Goal: Task Accomplishment & Management: Use online tool/utility

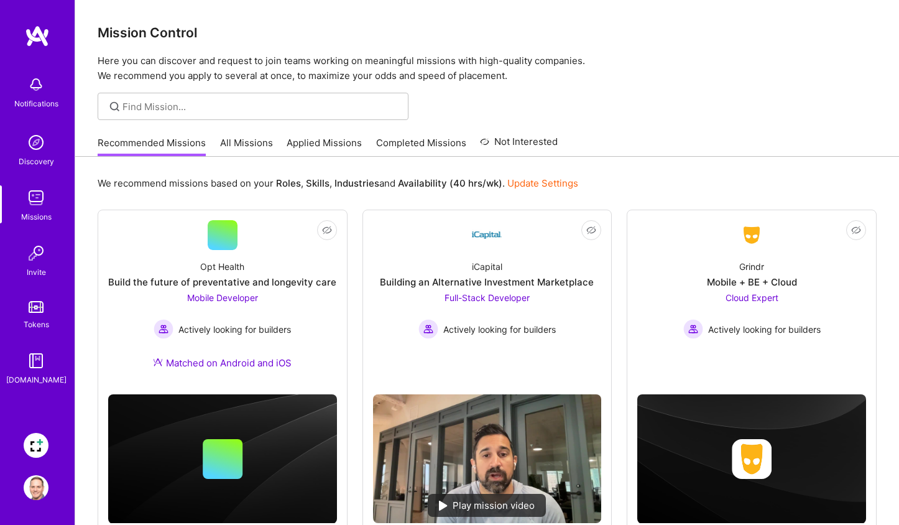
click at [45, 446] on img at bounding box center [36, 445] width 25 height 25
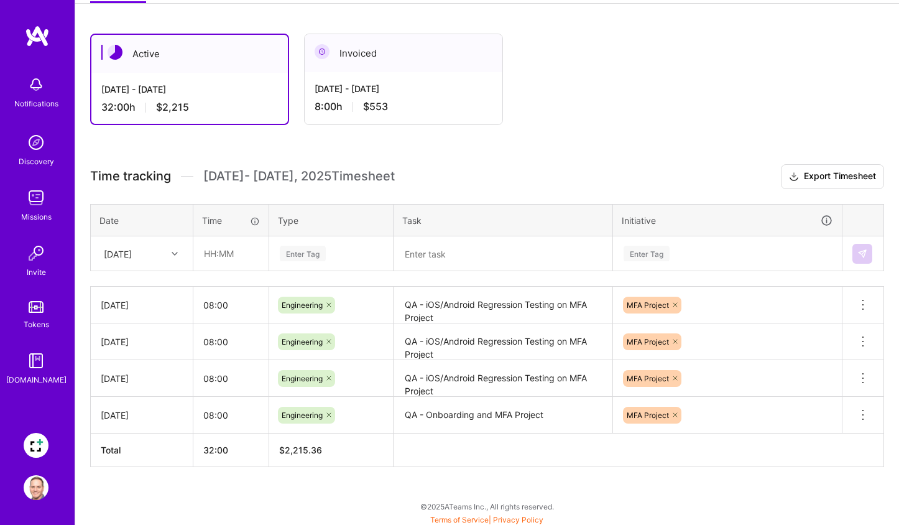
scroll to position [198, 0]
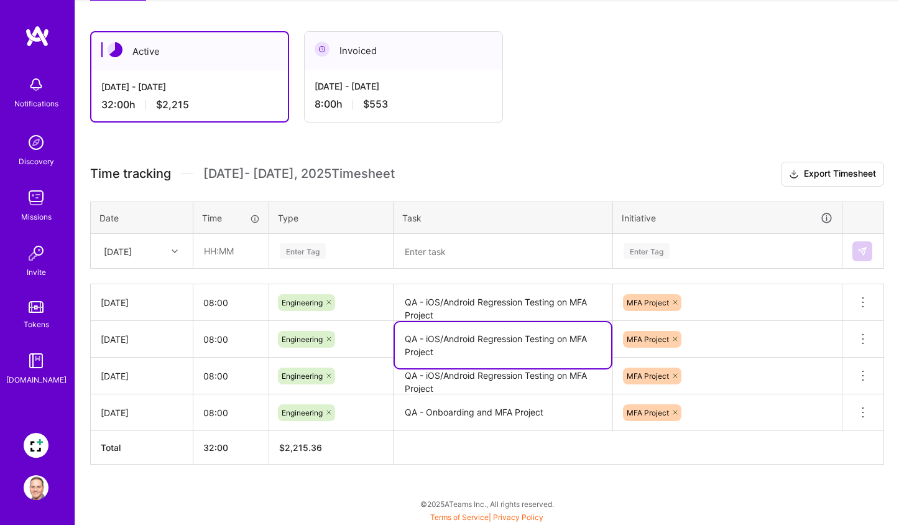
click at [437, 350] on textarea "QA - iOS/Android Regression Testing on MFA Project" at bounding box center [503, 345] width 216 height 46
drag, startPoint x: 437, startPoint y: 350, endPoint x: 407, endPoint y: 335, distance: 33.4
click at [406, 335] on textarea "QA - iOS/Android Regression Testing on MFA Project" at bounding box center [503, 345] width 216 height 46
click at [174, 249] on icon at bounding box center [175, 251] width 6 height 6
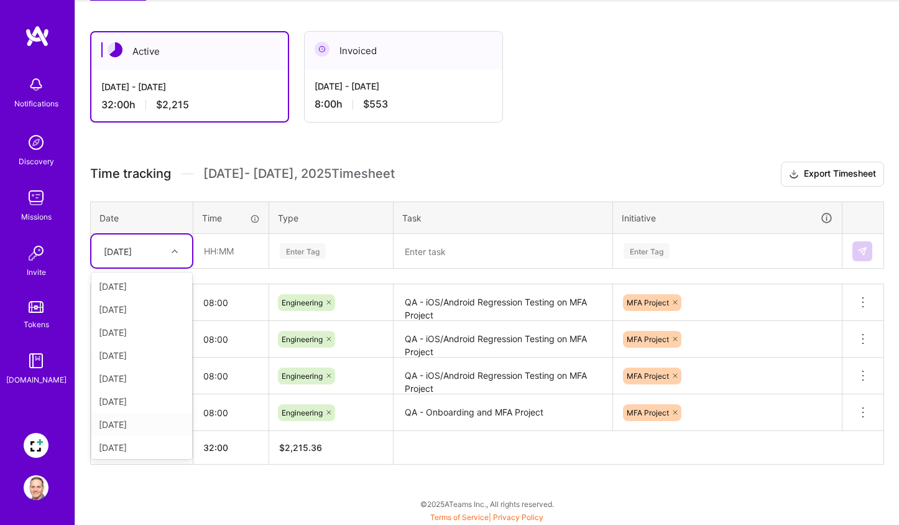
click at [147, 417] on div "[DATE]" at bounding box center [141, 424] width 101 height 23
click at [241, 249] on input "text" at bounding box center [231, 250] width 74 height 33
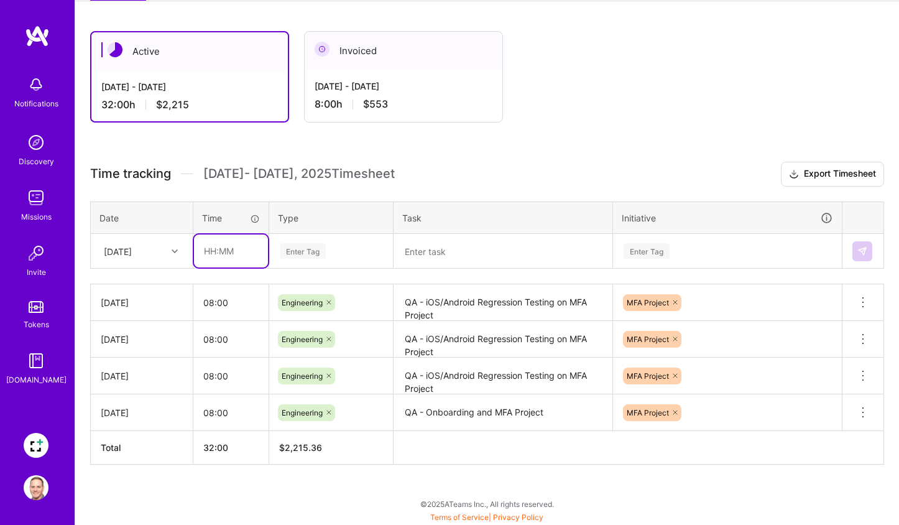
type input "08:00"
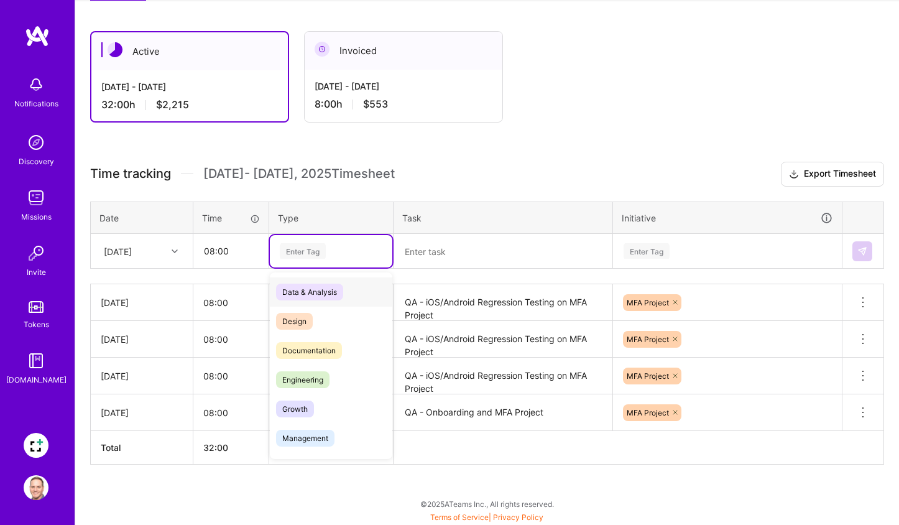
click at [305, 247] on div "Enter Tag" at bounding box center [303, 250] width 46 height 19
click at [312, 374] on span "Engineering" at bounding box center [302, 379] width 53 height 17
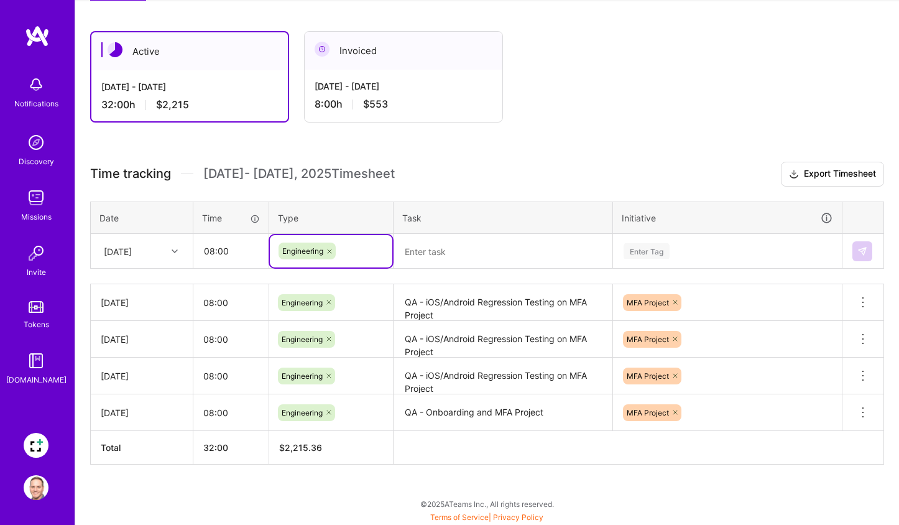
click at [456, 246] on textarea at bounding box center [503, 251] width 216 height 32
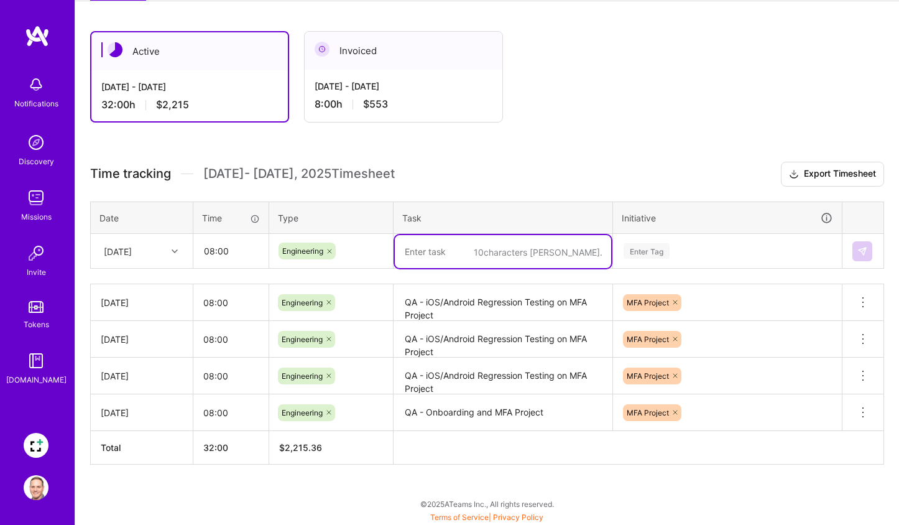
paste textarea "QA - iOS/Android Regression Testing on MFA Project"
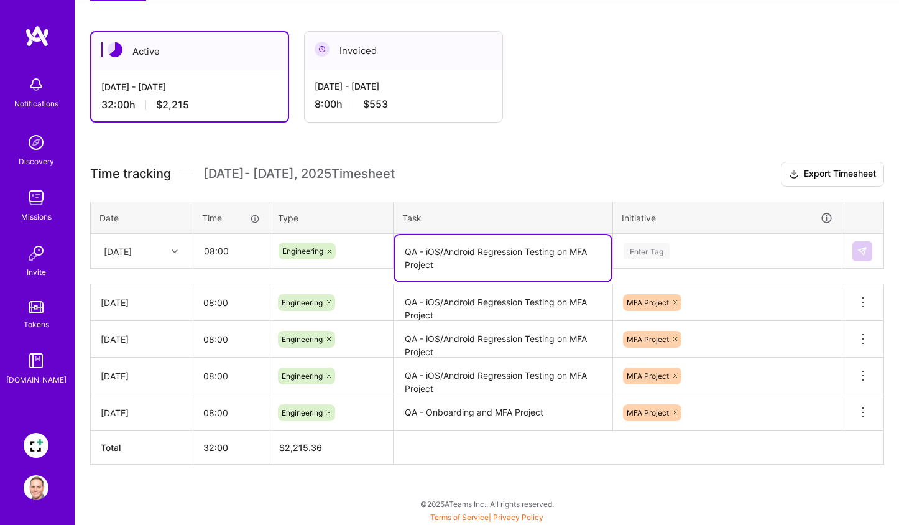
type textarea "QA - iOS/Android Regression Testing on MFA Project"
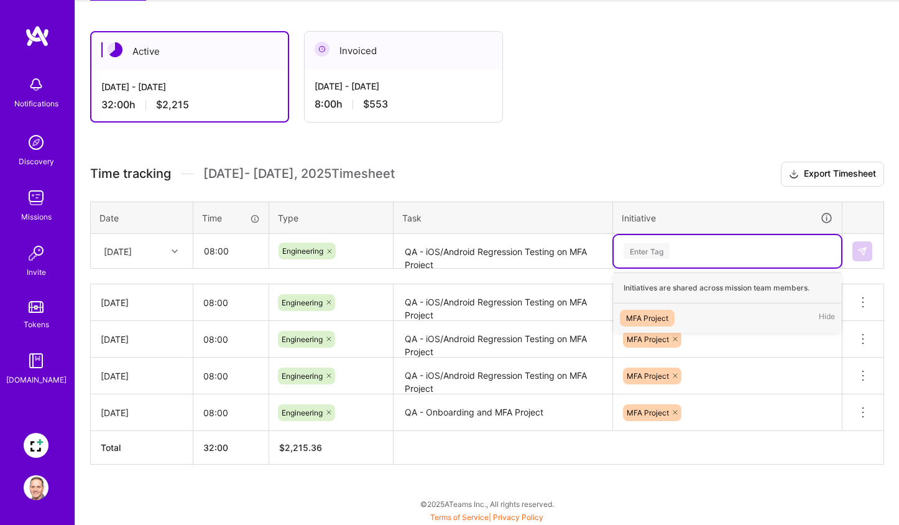
click at [655, 252] on div "Enter Tag" at bounding box center [647, 250] width 46 height 19
click at [657, 317] on div "MFA Project" at bounding box center [647, 318] width 42 height 13
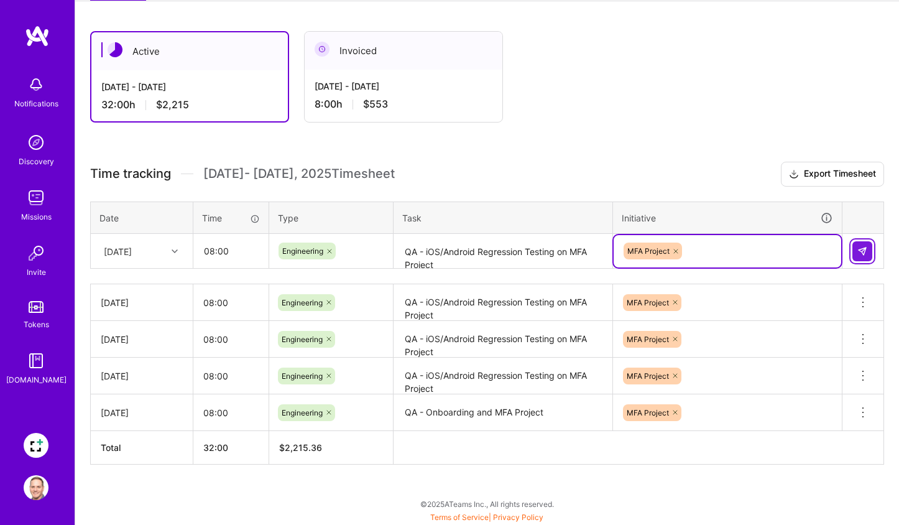
click at [863, 248] on img at bounding box center [863, 251] width 10 height 10
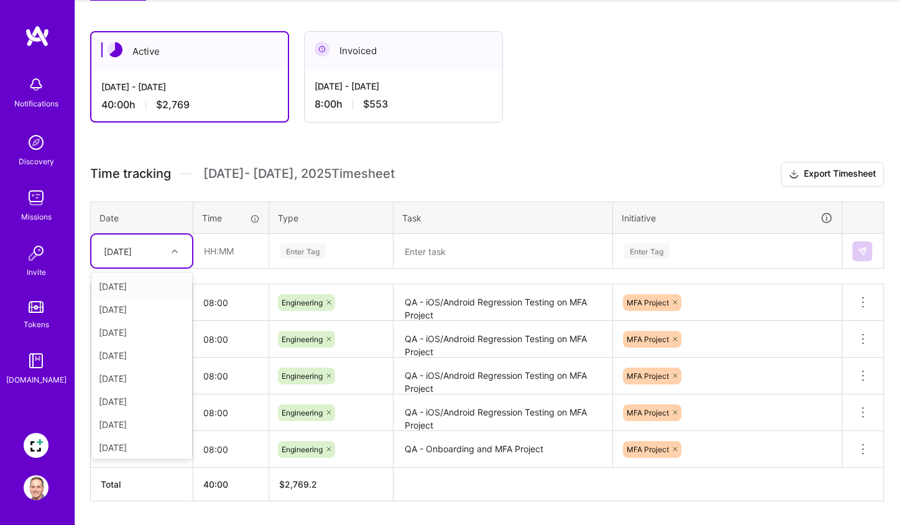
click at [176, 249] on icon at bounding box center [175, 251] width 6 height 6
click at [151, 287] on div "[DATE]" at bounding box center [141, 286] width 101 height 23
click at [177, 248] on icon at bounding box center [175, 251] width 6 height 6
click at [143, 400] on div "[DATE]" at bounding box center [141, 398] width 101 height 23
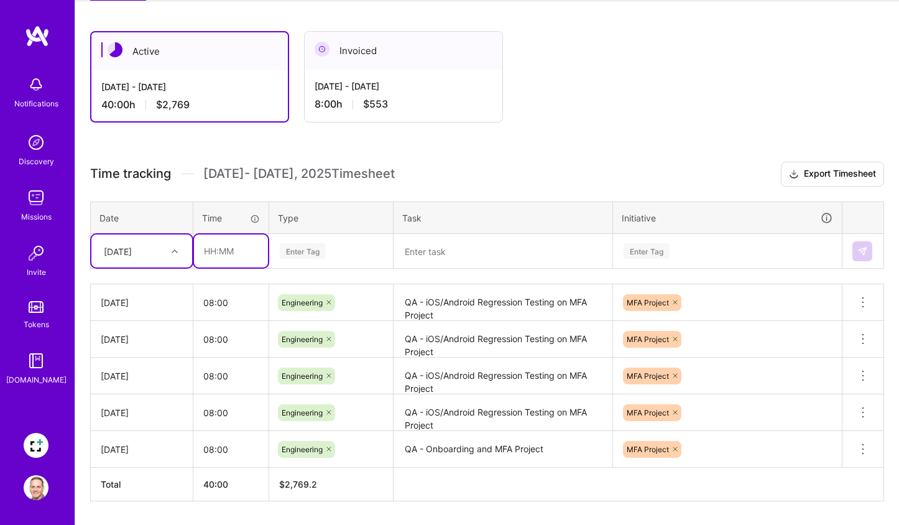
click at [238, 254] on input "text" at bounding box center [231, 250] width 74 height 33
type input "08:00"
click at [305, 249] on div "Enter Tag" at bounding box center [303, 250] width 46 height 19
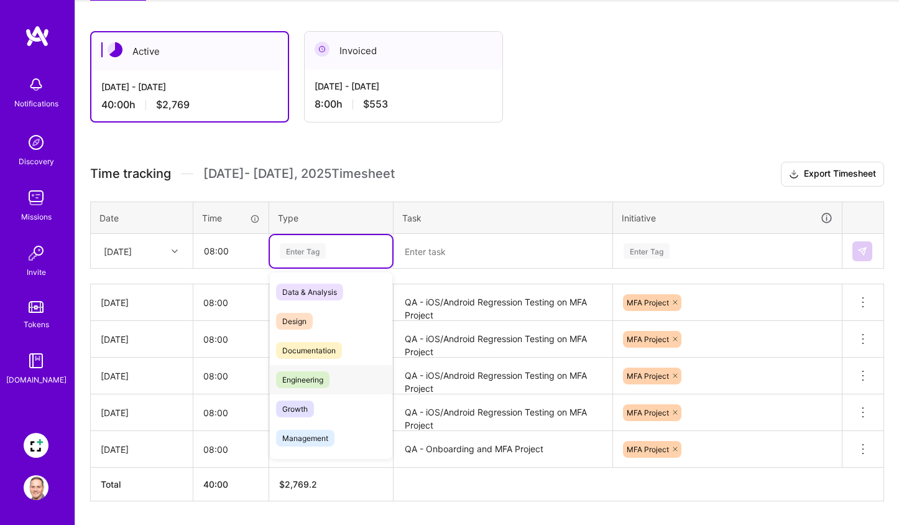
click at [303, 374] on span "Engineering" at bounding box center [302, 379] width 53 height 17
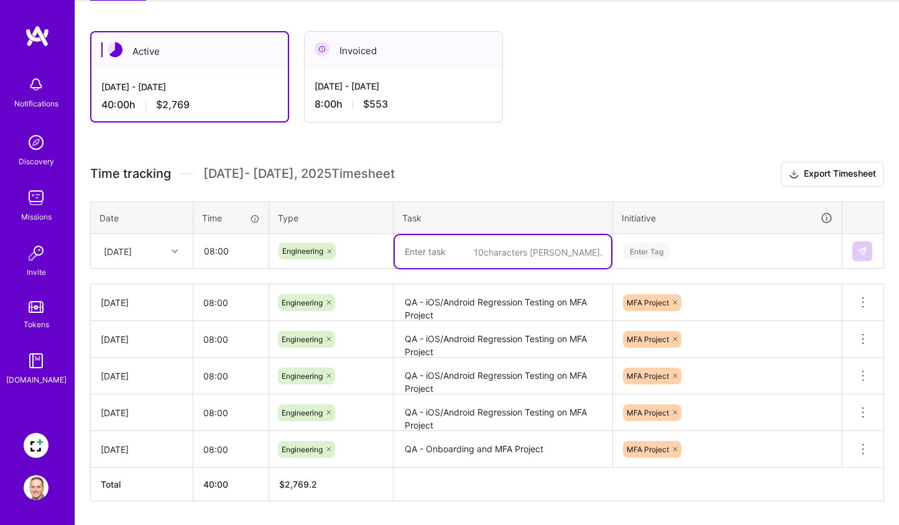
click at [442, 248] on textarea at bounding box center [503, 251] width 216 height 33
paste textarea "QA - iOS/Android Regression Testing on MFA Project"
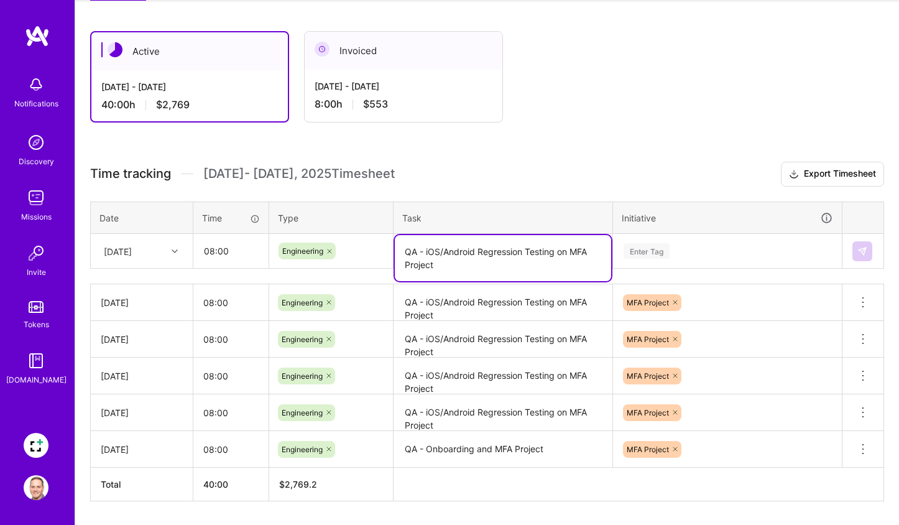
type textarea "QA - iOS/Android Regression Testing on MFA Project"
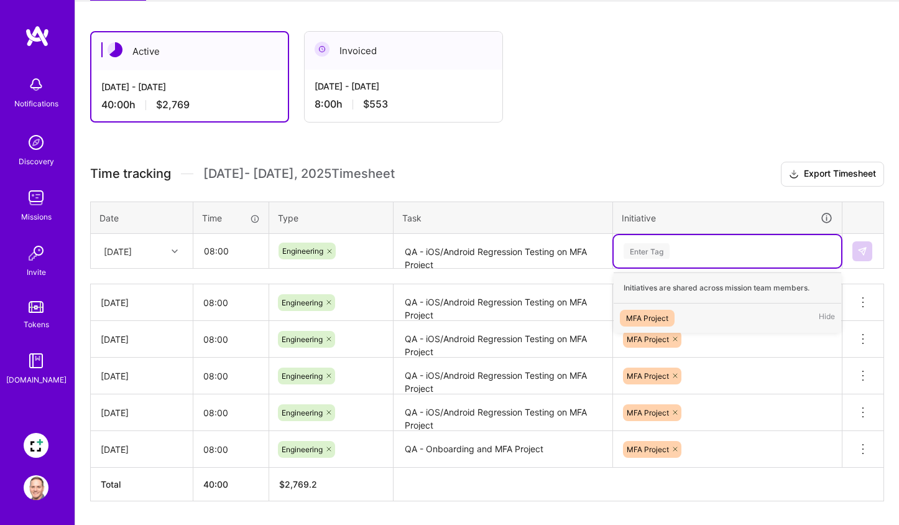
click at [660, 253] on div "Enter Tag" at bounding box center [647, 250] width 46 height 19
click at [660, 314] on div "MFA Project" at bounding box center [647, 318] width 42 height 13
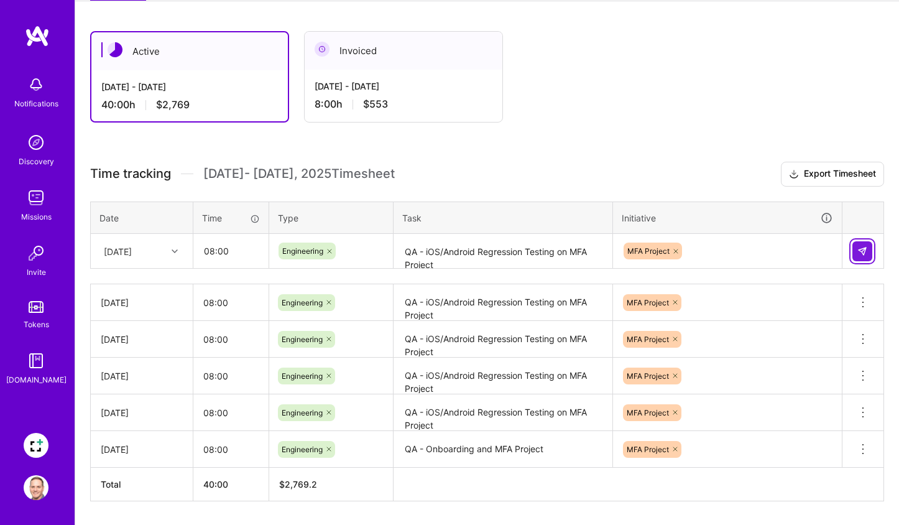
click at [859, 249] on img at bounding box center [863, 251] width 10 height 10
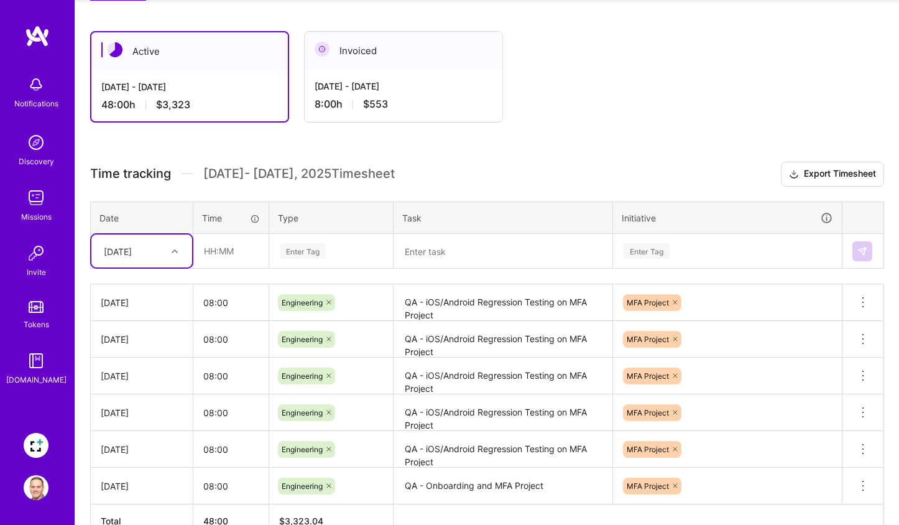
click at [175, 252] on icon at bounding box center [175, 251] width 6 height 6
click at [135, 425] on div "[DATE]" at bounding box center [141, 421] width 101 height 23
click at [238, 254] on input "text" at bounding box center [231, 250] width 74 height 33
type input "08:00"
click at [309, 246] on div "Enter Tag" at bounding box center [303, 250] width 46 height 19
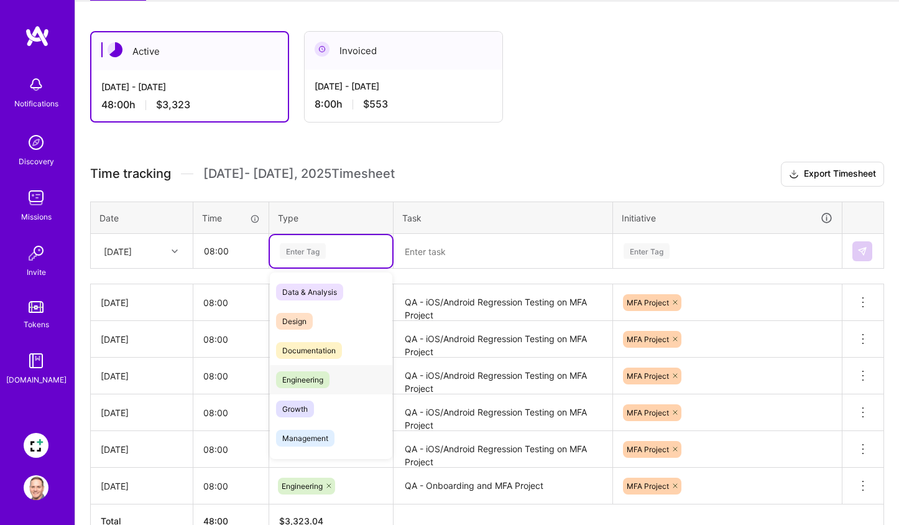
click at [319, 375] on span "Engineering" at bounding box center [302, 379] width 53 height 17
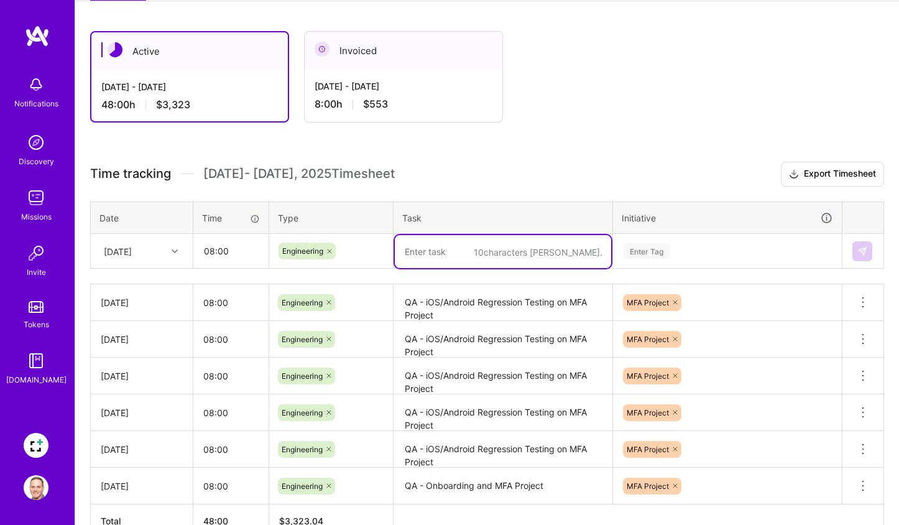
click at [443, 245] on textarea at bounding box center [503, 251] width 216 height 33
paste textarea "QA - iOS/Android Regression Testing on MFA Project"
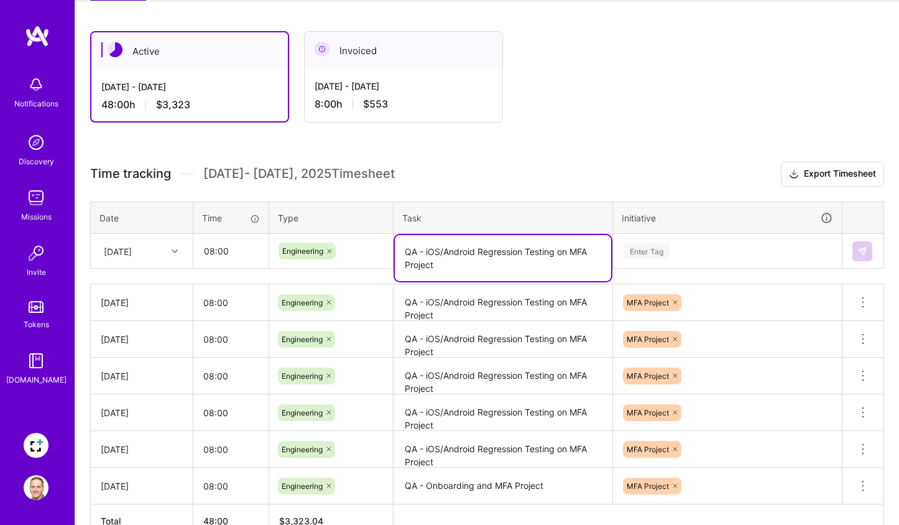
drag, startPoint x: 425, startPoint y: 252, endPoint x: 503, endPoint y: 264, distance: 78.1
click at [426, 252] on textarea "QA - iOS/Android Regression Testing on MFA Project" at bounding box center [503, 258] width 216 height 46
type textarea "QA - Device configuration (test phones) and iOS/Android Regression Testing on M…"
click at [649, 248] on div "Enter Tag" at bounding box center [647, 250] width 46 height 19
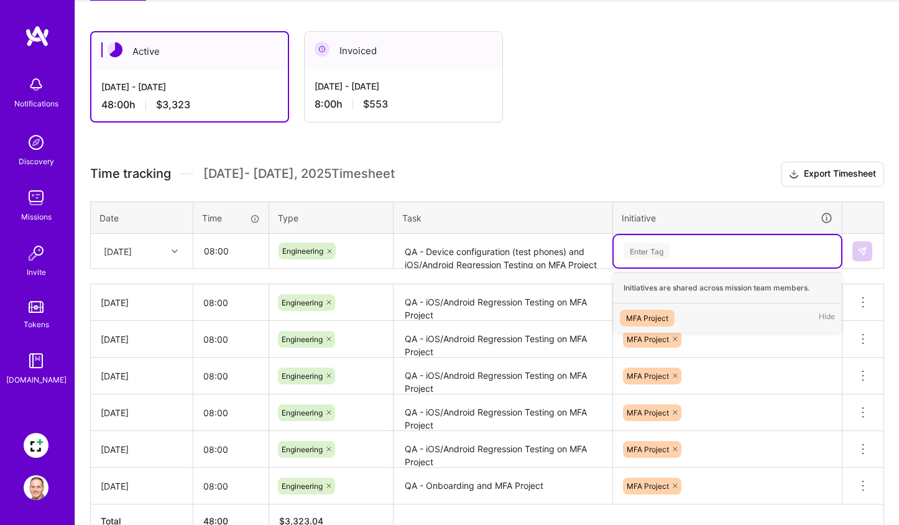
click at [650, 251] on div "Enter Tag" at bounding box center [647, 250] width 46 height 19
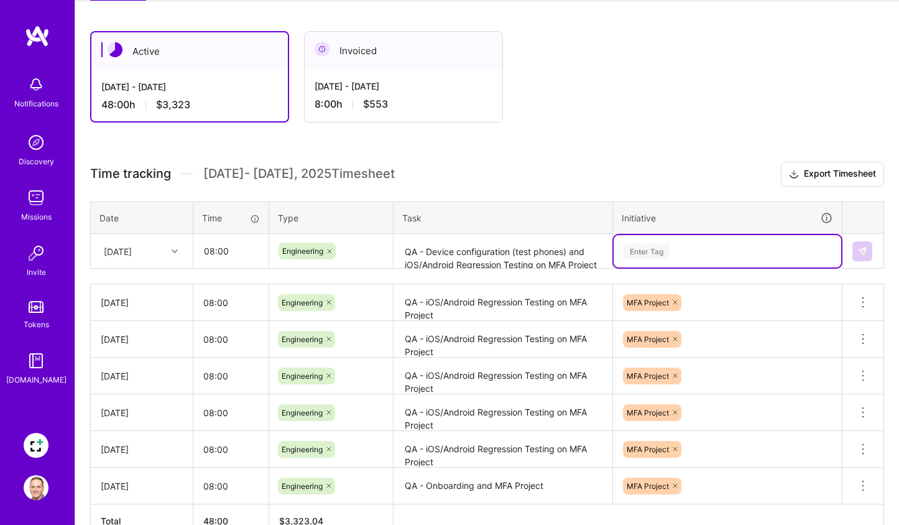
click at [647, 251] on div "Enter Tag" at bounding box center [647, 250] width 46 height 19
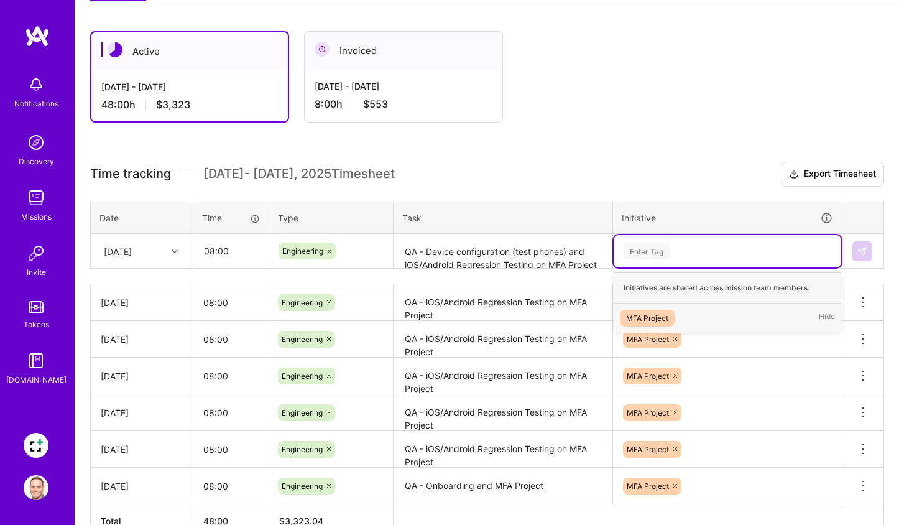
click at [653, 315] on div "MFA Project" at bounding box center [647, 318] width 42 height 13
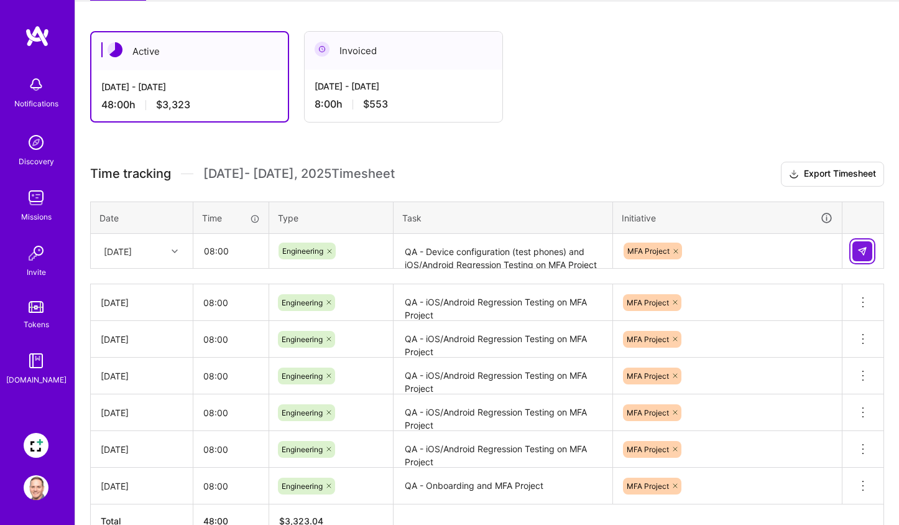
click at [866, 251] on img at bounding box center [863, 251] width 10 height 10
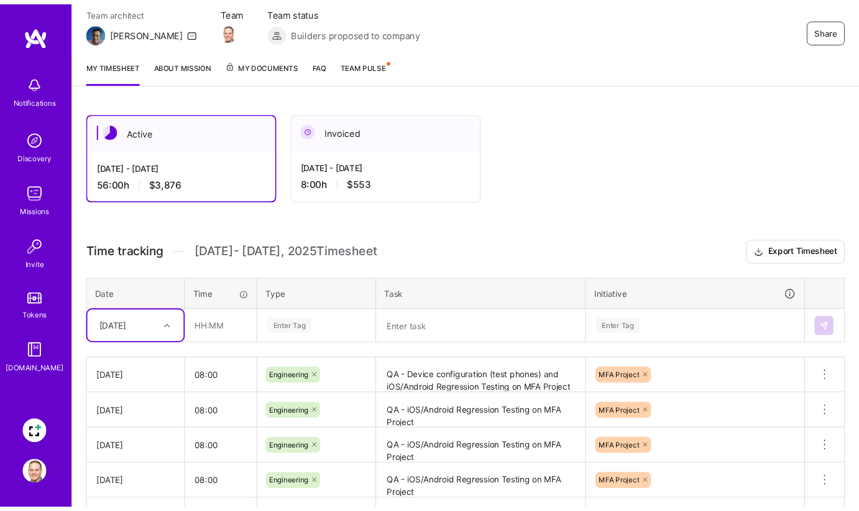
scroll to position [231, 0]
